Goal: Task Accomplishment & Management: Use online tool/utility

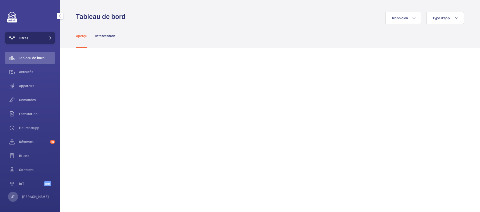
click at [41, 39] on button "Filtres" at bounding box center [30, 38] width 50 height 12
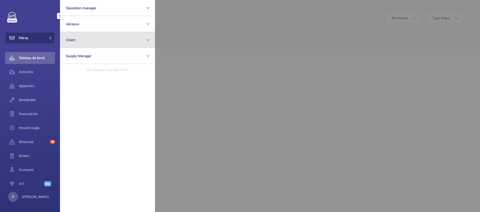
click at [93, 36] on button "Client" at bounding box center [107, 40] width 95 height 16
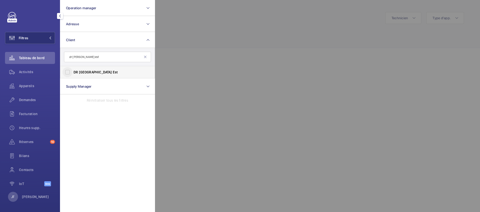
type input "dr paris est"
click at [67, 73] on input "DR Paris Est" at bounding box center [68, 72] width 10 height 10
checkbox input "true"
click at [186, 70] on div at bounding box center [395, 106] width 480 height 212
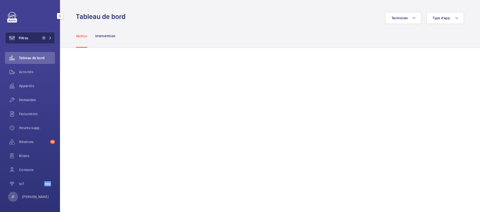
click at [48, 38] on span "1" at bounding box center [46, 38] width 12 height 4
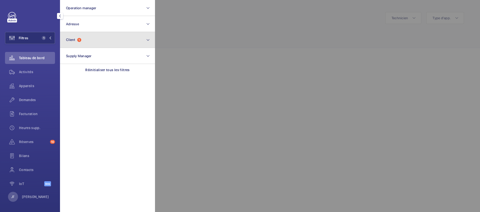
click at [81, 40] on span "1" at bounding box center [79, 40] width 4 height 4
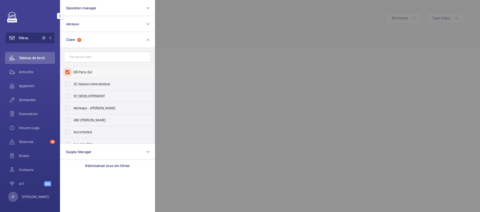
click at [68, 71] on input "DR Paris Est" at bounding box center [68, 72] width 10 height 10
checkbox input "false"
click at [29, 178] on div "IoT Beta" at bounding box center [30, 184] width 50 height 12
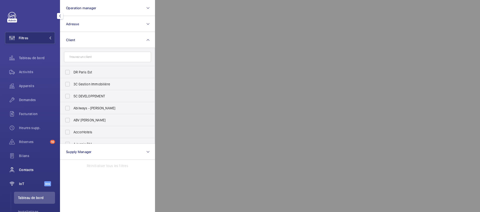
click at [29, 171] on span "Contacts" at bounding box center [37, 170] width 36 height 5
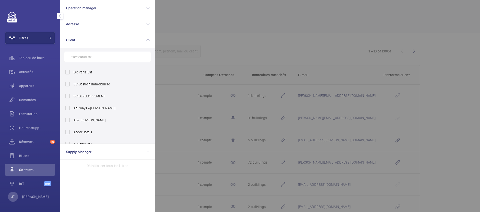
click at [248, 43] on div at bounding box center [395, 106] width 480 height 212
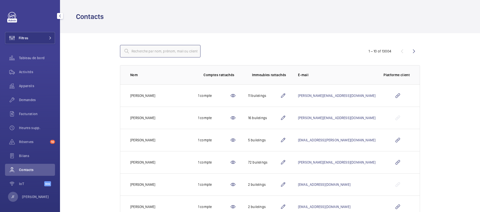
click at [151, 48] on input "text" at bounding box center [160, 51] width 81 height 13
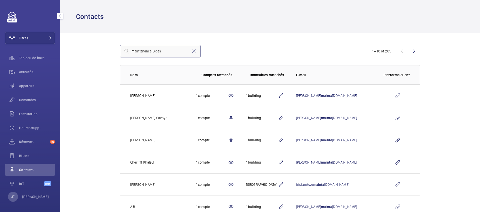
type input "maintenance DR est"
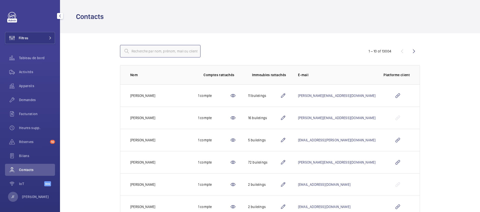
type input "m"
type input "d"
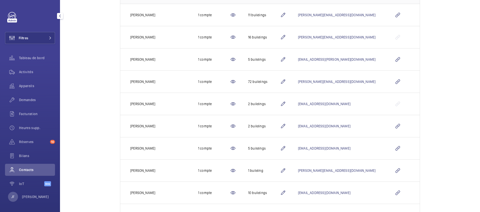
scroll to position [107, 0]
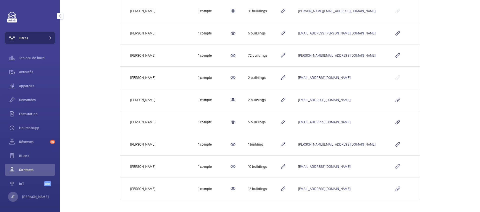
click at [52, 39] on button "Filtres" at bounding box center [30, 38] width 50 height 12
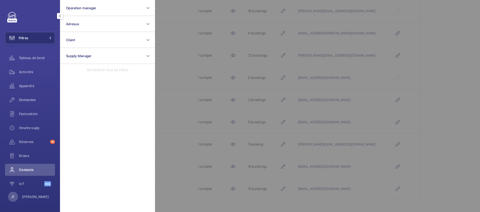
click at [32, 167] on div "Contacts" at bounding box center [30, 170] width 50 height 12
click at [31, 170] on span "Contacts" at bounding box center [37, 170] width 36 height 5
click at [190, 80] on div at bounding box center [395, 106] width 480 height 212
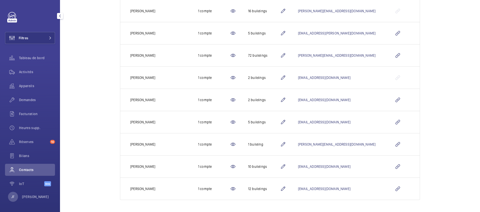
scroll to position [0, 0]
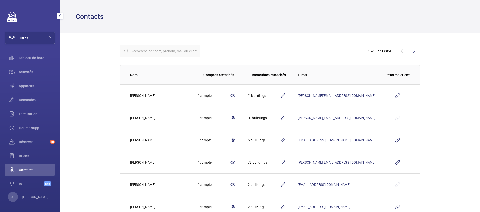
click at [163, 54] on input "text" at bounding box center [160, 51] width 81 height 13
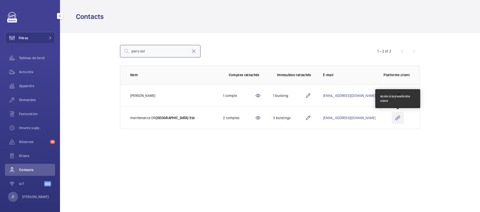
type input "paris est"
click at [395, 117] on wm-front-icon-button at bounding box center [398, 118] width 12 height 12
click at [399, 117] on wm-front-icon-button at bounding box center [398, 118] width 12 height 12
